Goal: Task Accomplishment & Management: Manage account settings

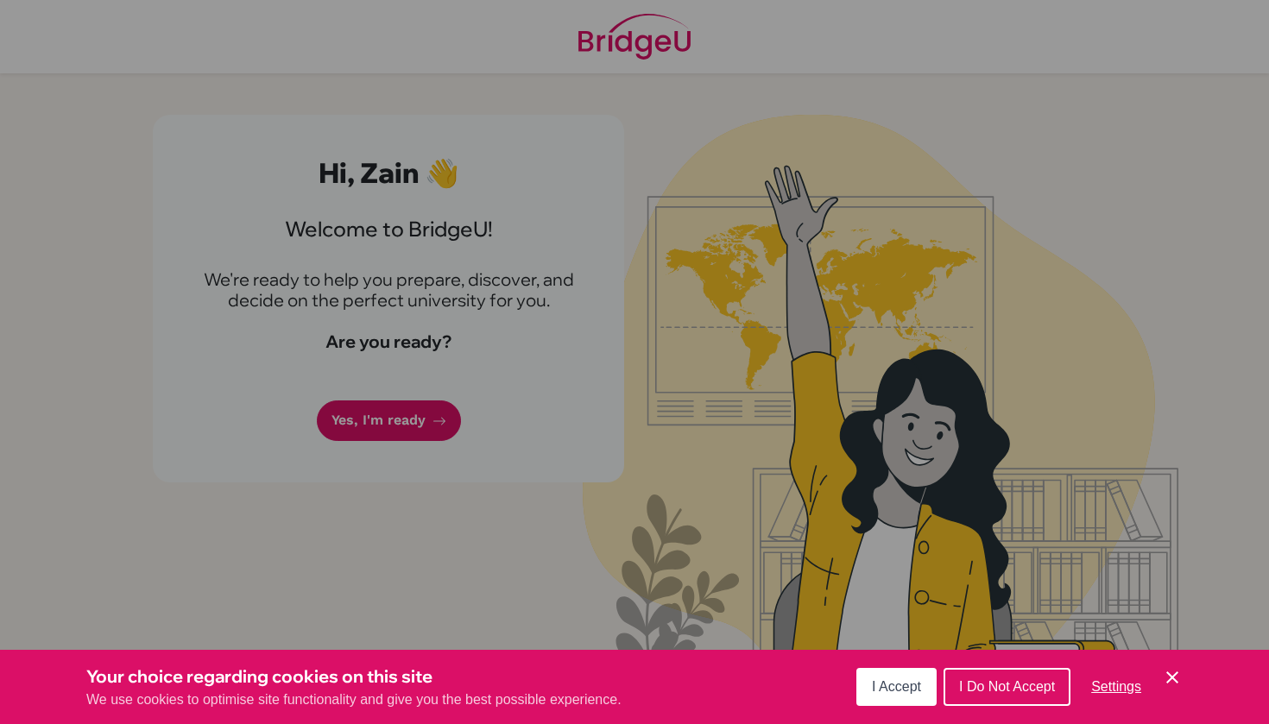
click at [378, 431] on div "Cookie Preferences" at bounding box center [634, 362] width 1269 height 724
click at [880, 236] on div "Cookie Preferences" at bounding box center [634, 362] width 1269 height 724
click at [919, 678] on button "I Accept" at bounding box center [896, 687] width 80 height 38
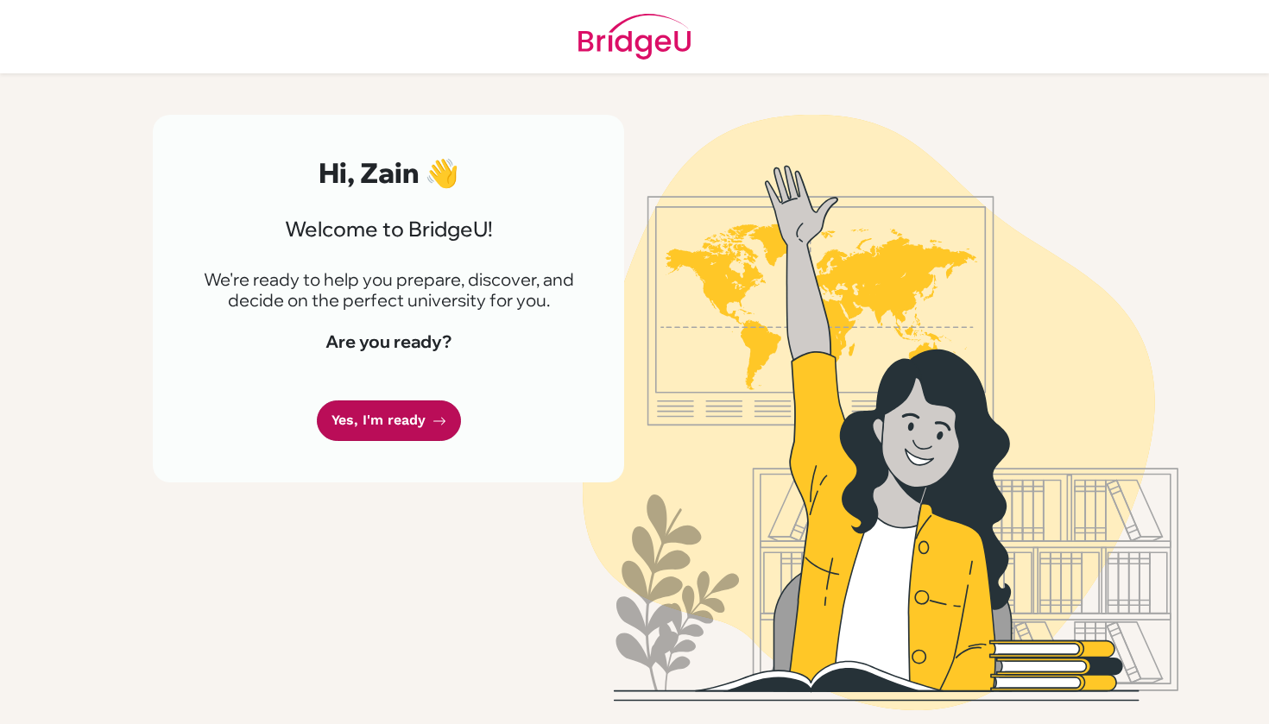
click at [412, 427] on link "Yes, I'm ready" at bounding box center [389, 420] width 144 height 41
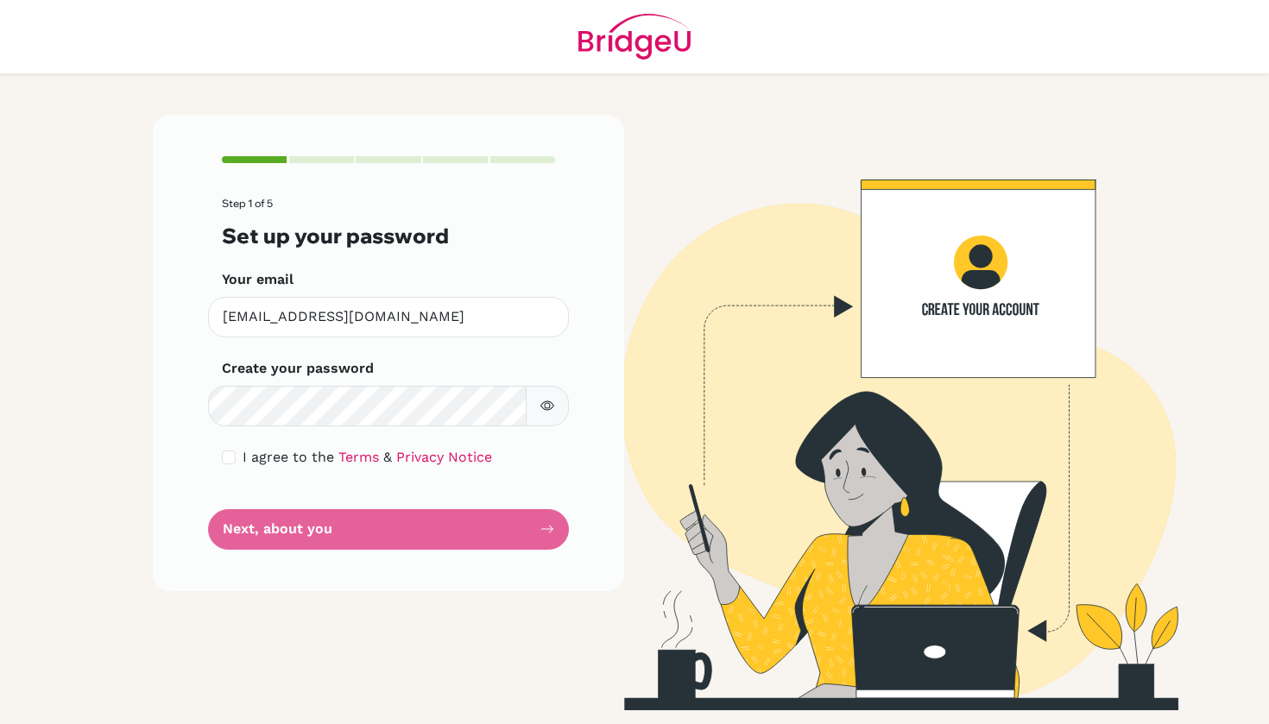
click at [542, 404] on icon "button" at bounding box center [547, 406] width 14 height 14
click at [423, 513] on form "Step 1 of 5 Set up your password Your email [EMAIL_ADDRESS][DOMAIN_NAME] Invali…" at bounding box center [388, 373] width 333 height 351
click at [428, 533] on form "Step 1 of 5 Set up your password Your email [EMAIL_ADDRESS][DOMAIN_NAME] Invali…" at bounding box center [388, 373] width 333 height 351
click at [423, 533] on form "Step 1 of 5 Set up your password Your email [EMAIL_ADDRESS][DOMAIN_NAME] Invali…" at bounding box center [388, 373] width 333 height 351
click at [522, 533] on form "Step 1 of 5 Set up your password Your email [EMAIL_ADDRESS][DOMAIN_NAME] Invali…" at bounding box center [388, 373] width 333 height 351
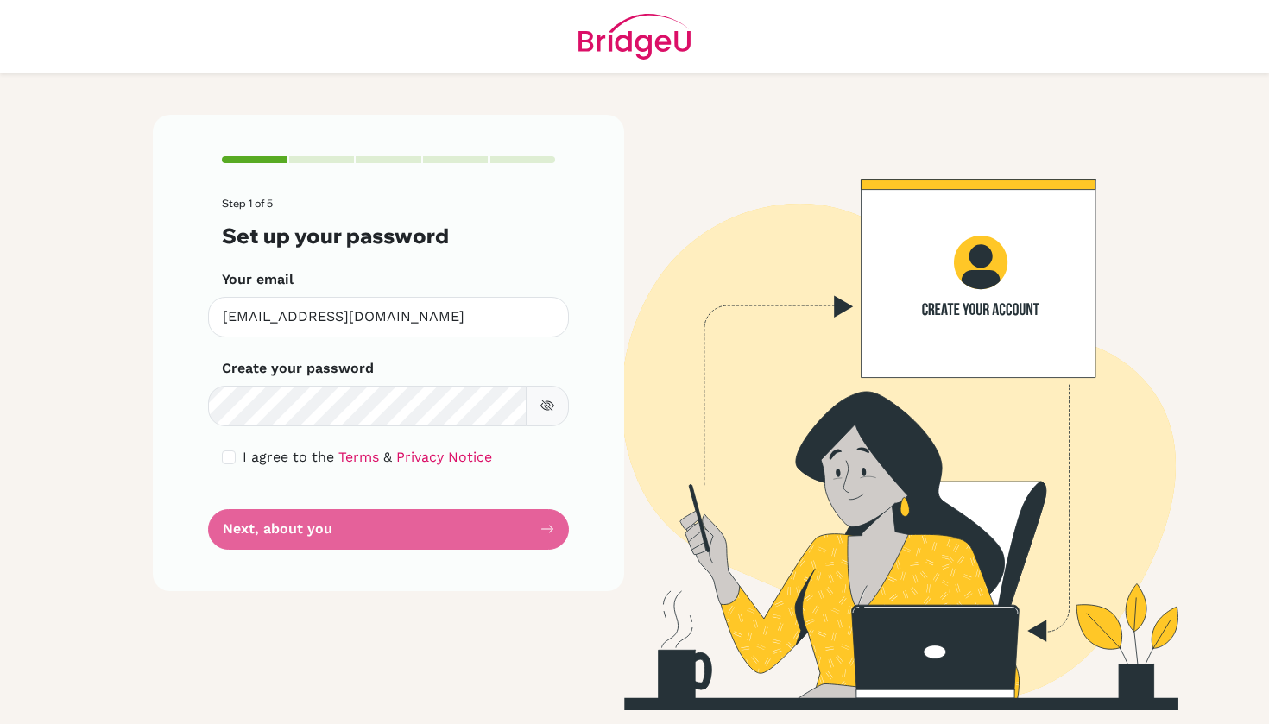
click at [565, 525] on div "Step 1 of 5 Set up your password Your email [EMAIL_ADDRESS][DOMAIN_NAME] Invali…" at bounding box center [388, 353] width 471 height 476
click at [225, 455] on input "checkbox" at bounding box center [229, 458] width 14 height 14
checkbox input "true"
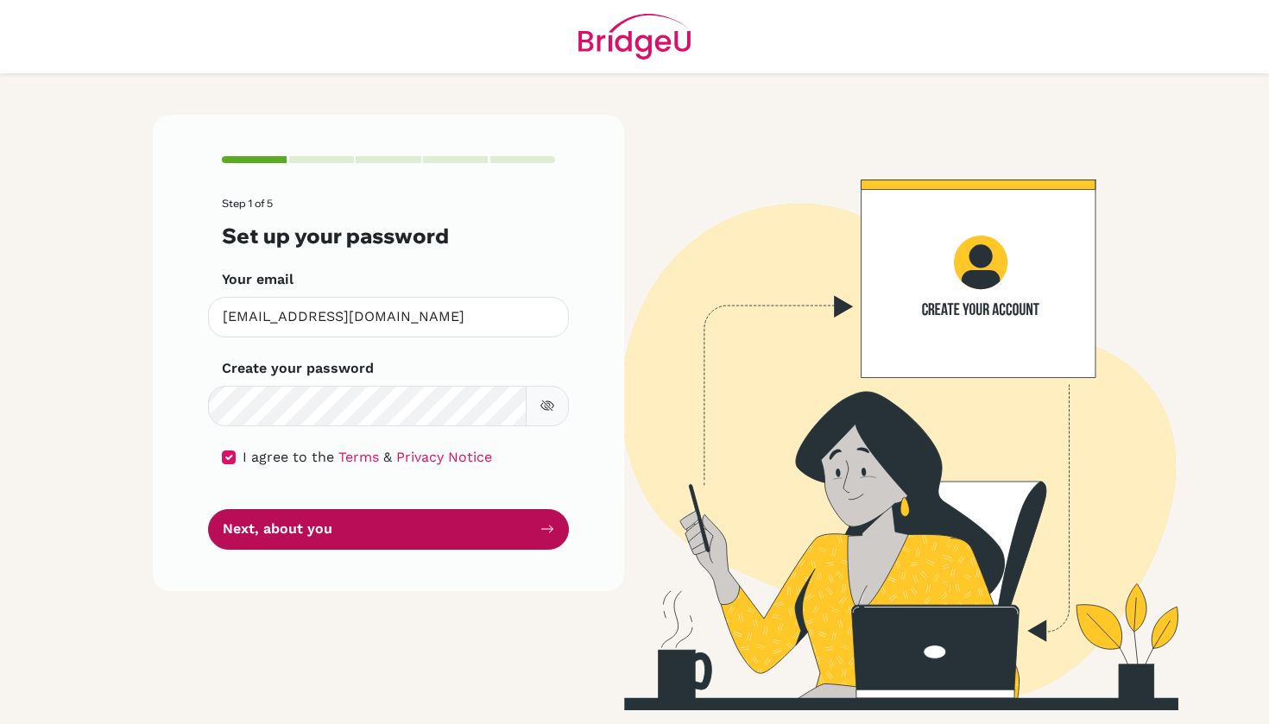
click at [337, 528] on button "Next, about you" at bounding box center [388, 529] width 361 height 41
